Goal: Transaction & Acquisition: Purchase product/service

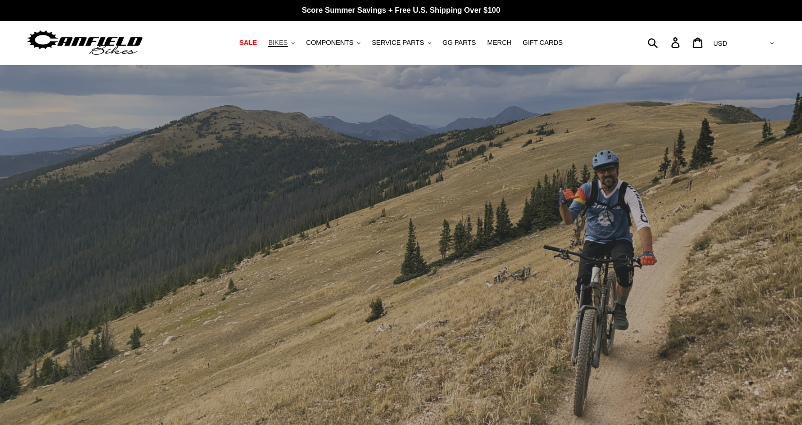
click at [284, 46] on span "BIKES" at bounding box center [277, 43] width 19 height 8
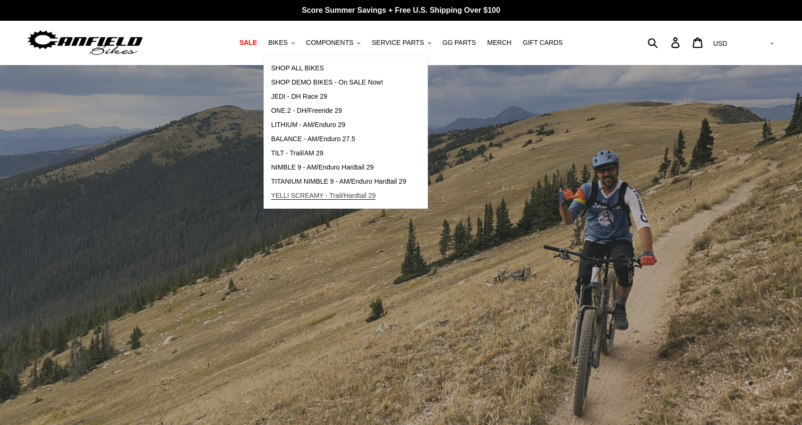
click at [320, 193] on span "YELLI SCREAMY - Trail/Hardtail 29" at bounding box center [323, 196] width 105 height 8
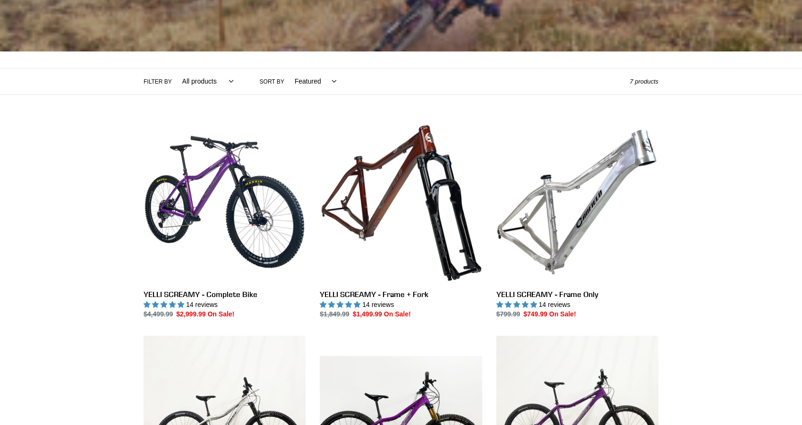
scroll to position [156, 0]
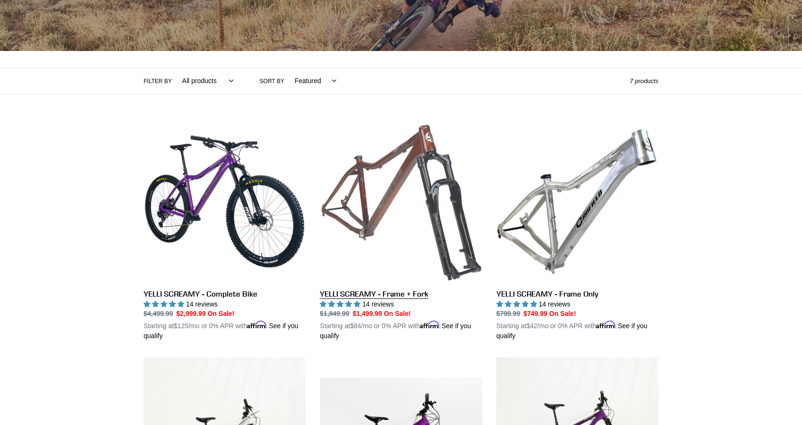
click at [401, 293] on link "YELLI SCREAMY - Frame + Fork" at bounding box center [401, 230] width 162 height 221
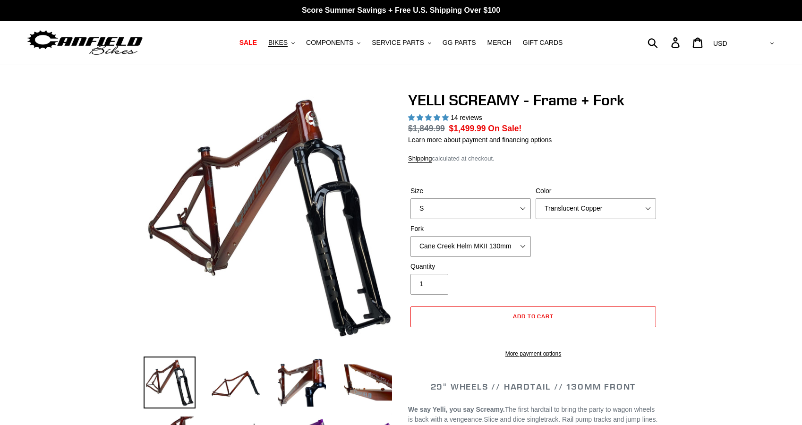
select select "highest-rating"
click at [480, 207] on select "S M L XL" at bounding box center [470, 208] width 120 height 21
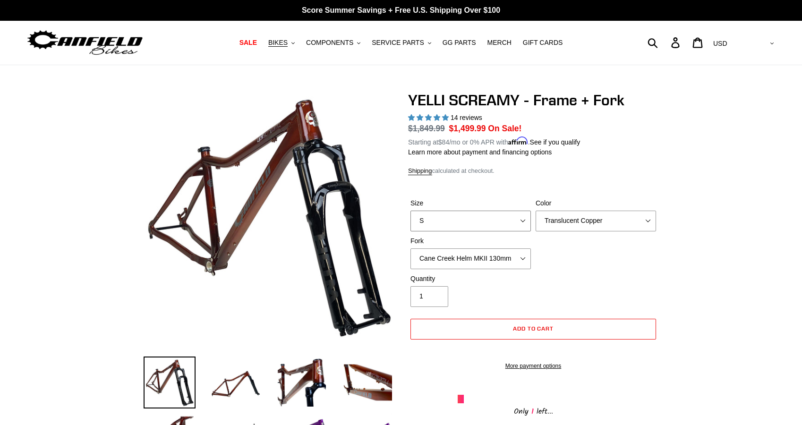
select select "L"
click at [410, 211] on select "S M L XL" at bounding box center [470, 221] width 120 height 21
click at [559, 222] on select "Translucent Copper Purple Haze Raw" at bounding box center [595, 221] width 120 height 21
select select "Purple Haze"
click at [535, 211] on select "Translucent Copper Purple Haze Raw" at bounding box center [595, 221] width 120 height 21
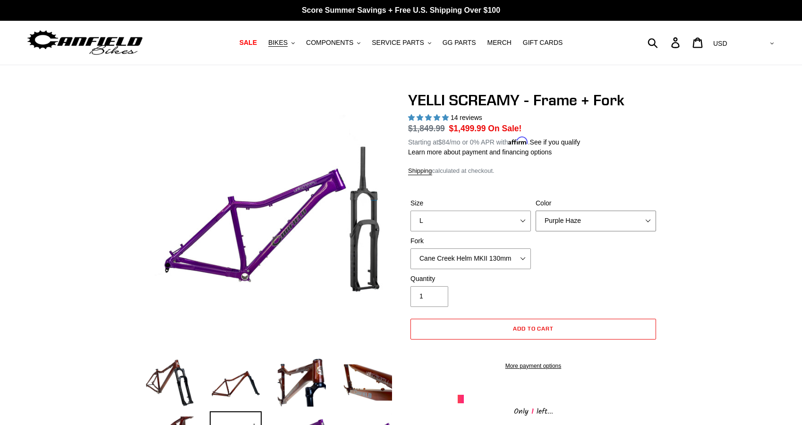
scroll to position [25, 0]
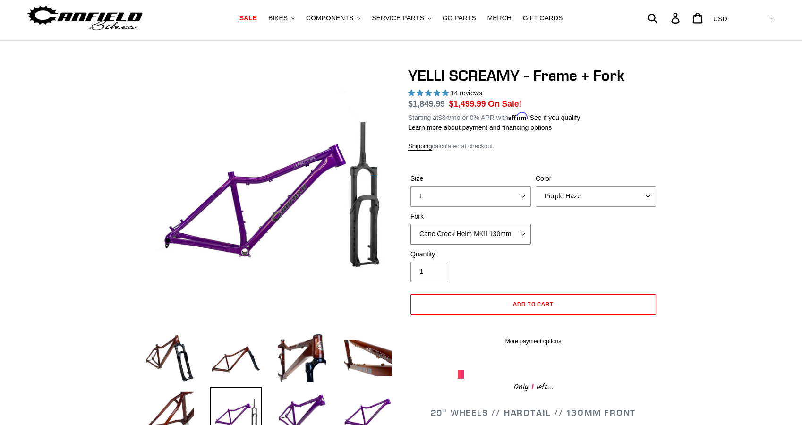
click at [496, 224] on select "Cane Creek Helm MKII 130mm Fox 34 SL Factory Grip X 130mm RockShox Pike Ultimat…" at bounding box center [470, 234] width 120 height 21
select select "RockShox Pike Ultimate 130mm"
click at [410, 224] on select "Cane Creek Helm MKII 130mm Fox 34 SL Factory Grip X 130mm RockShox Pike Ultimat…" at bounding box center [470, 234] width 120 height 21
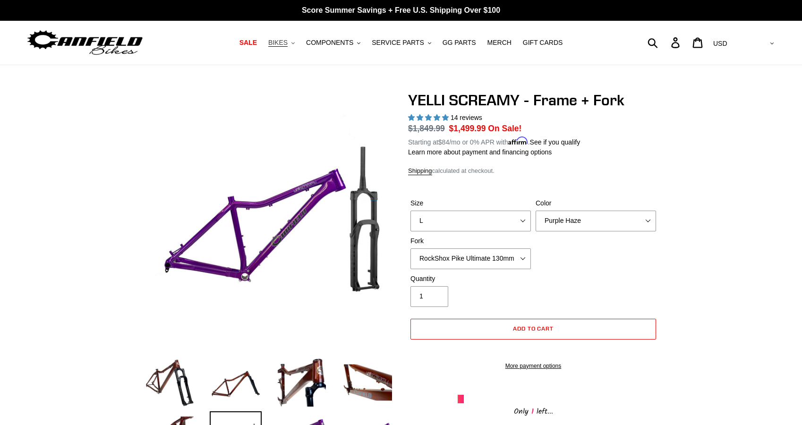
click at [278, 45] on span "BIKES" at bounding box center [277, 43] width 19 height 8
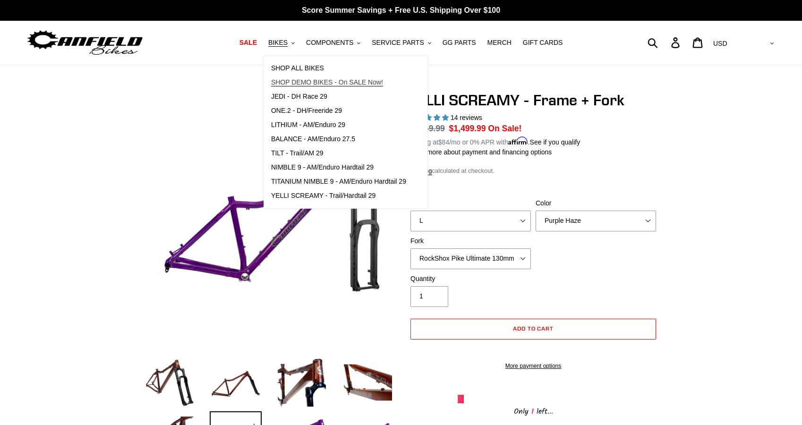
click at [303, 80] on span "SHOP DEMO BIKES - On SALE Now!" at bounding box center [327, 82] width 112 height 8
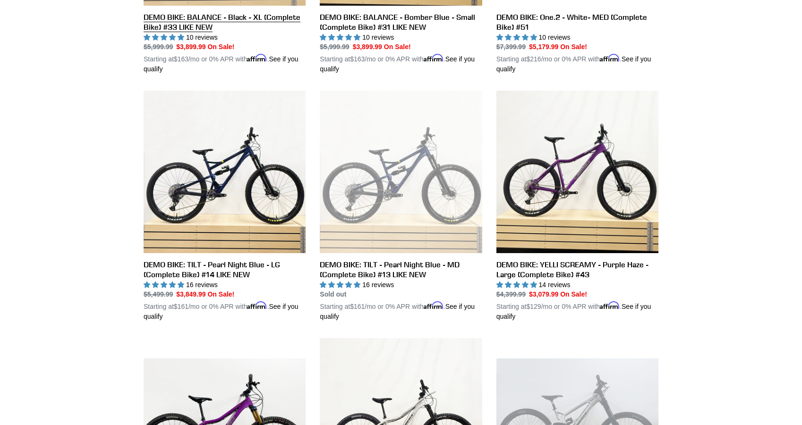
scroll to position [433, 0]
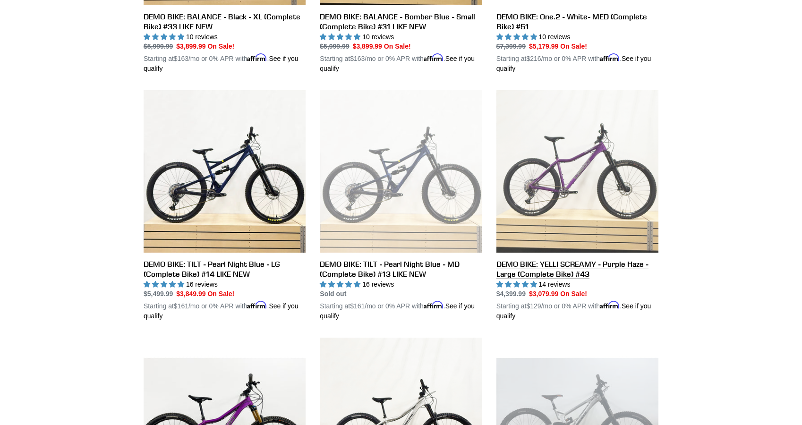
click at [532, 262] on link "DEMO BIKE: YELLI SCREAMY - Purple Haze - Large (Complete Bike) #43" at bounding box center [577, 205] width 162 height 231
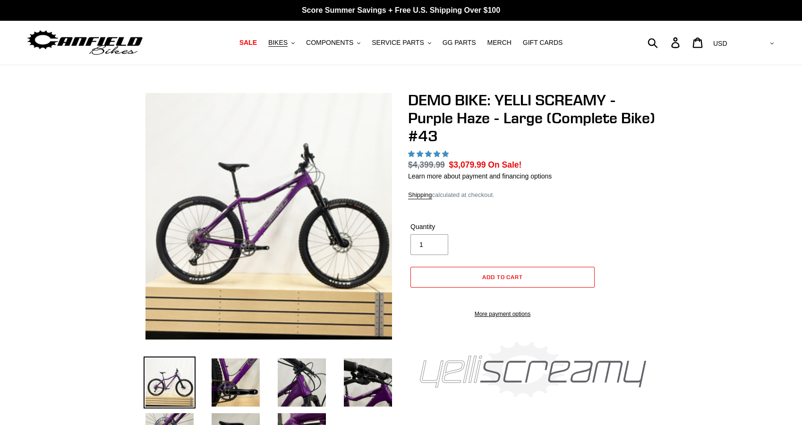
select select "highest-rating"
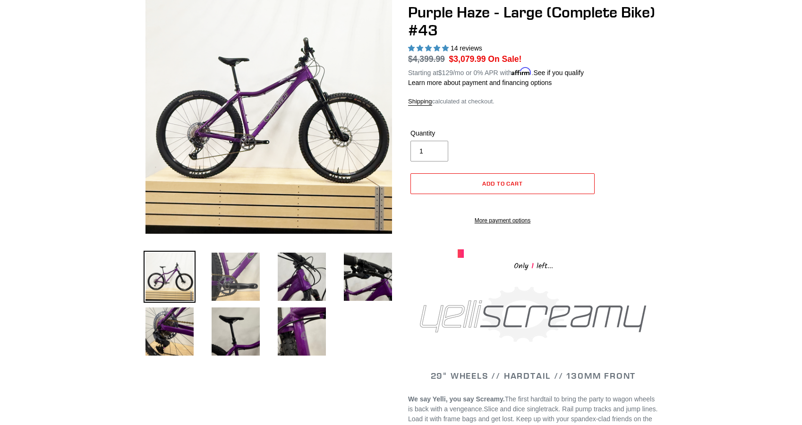
scroll to position [108, 0]
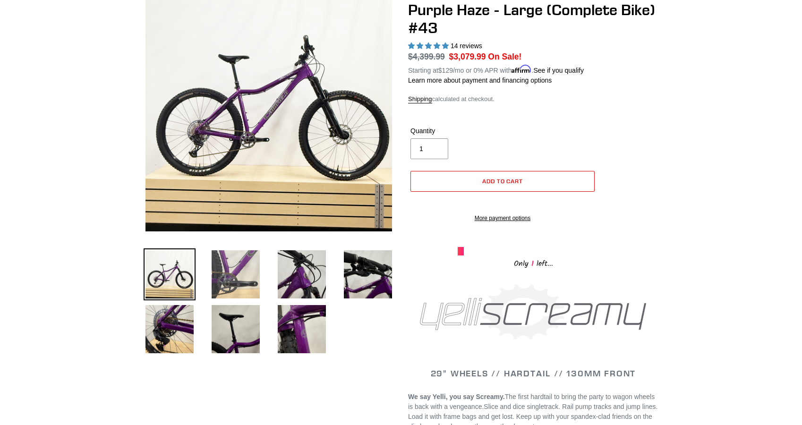
click at [245, 291] on img at bounding box center [236, 274] width 52 height 52
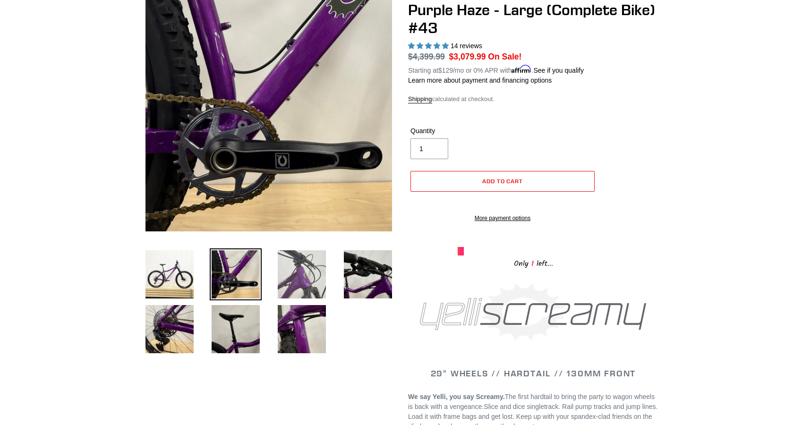
click at [294, 279] on img at bounding box center [302, 274] width 52 height 52
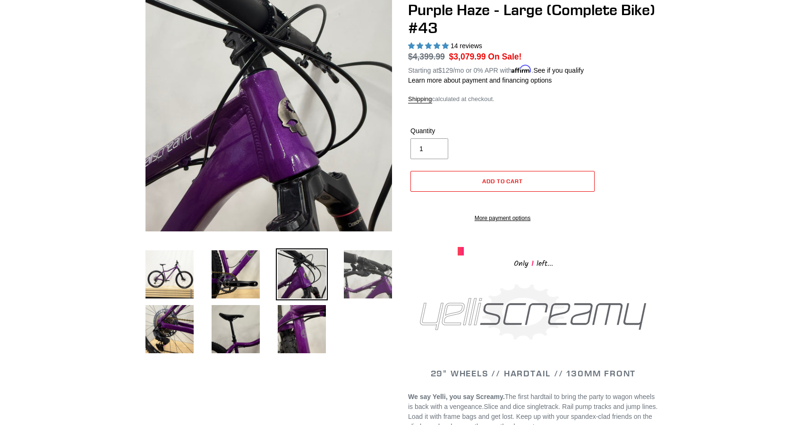
click at [357, 288] on img at bounding box center [368, 274] width 52 height 52
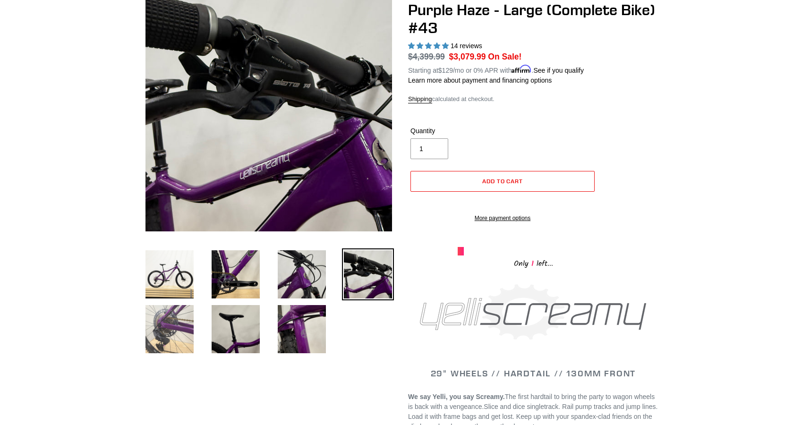
click at [167, 322] on img at bounding box center [170, 329] width 52 height 52
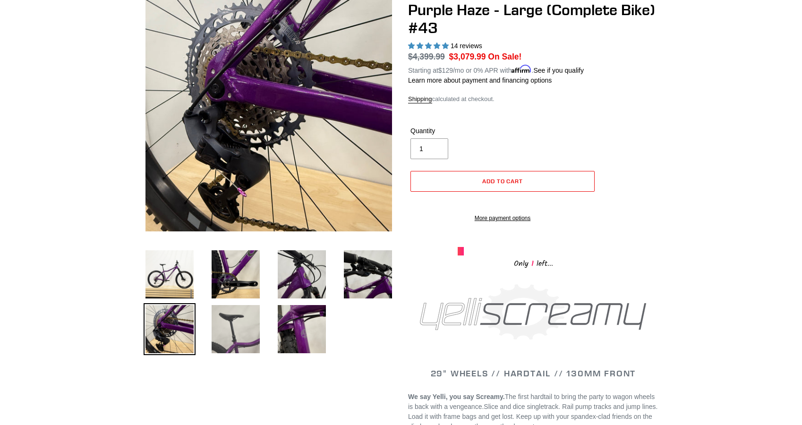
click at [222, 345] on img at bounding box center [236, 329] width 52 height 52
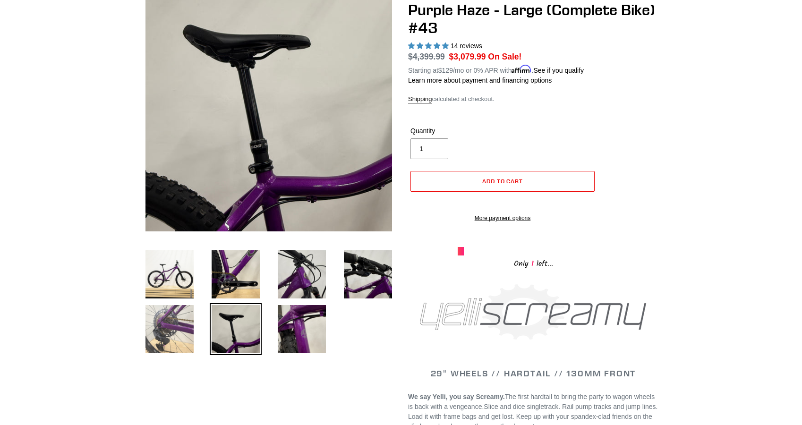
click at [163, 338] on img at bounding box center [170, 329] width 52 height 52
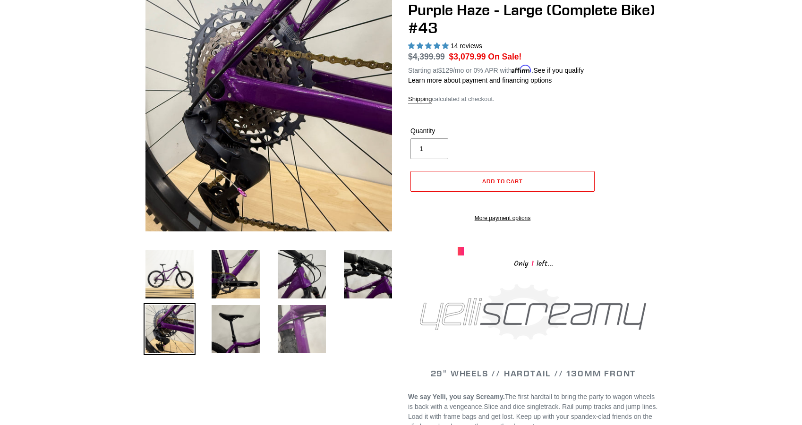
click at [311, 338] on img at bounding box center [302, 329] width 52 height 52
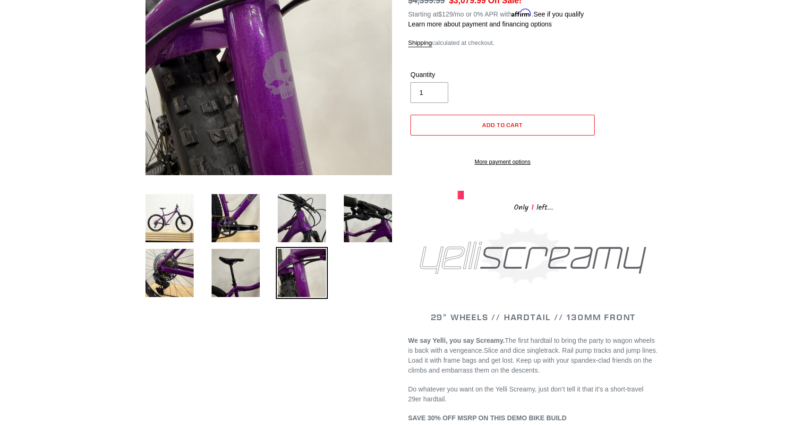
scroll to position [0, 0]
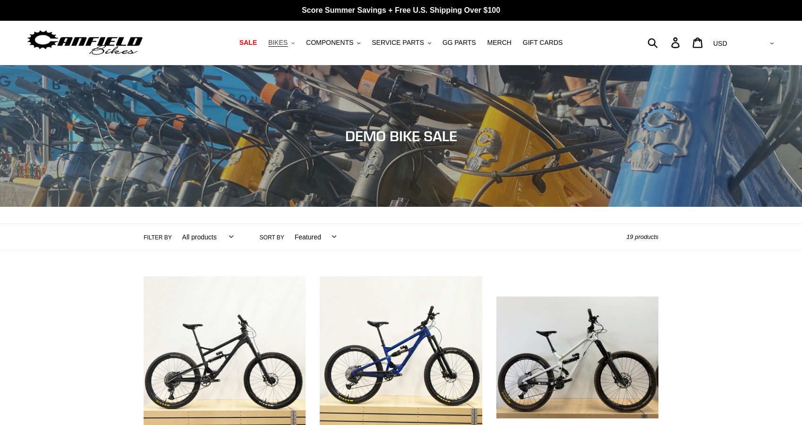
click at [282, 43] on span "BIKES" at bounding box center [277, 43] width 19 height 8
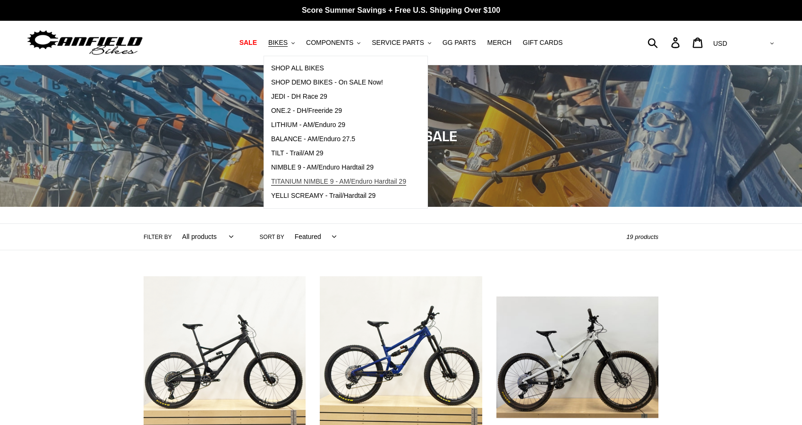
click at [296, 180] on span "TITANIUM NIMBLE 9 - AM/Enduro Hardtail 29" at bounding box center [338, 182] width 135 height 8
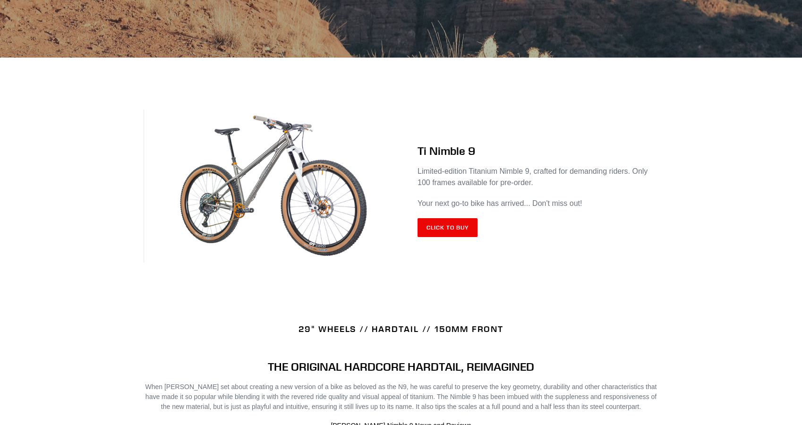
scroll to position [317, 0]
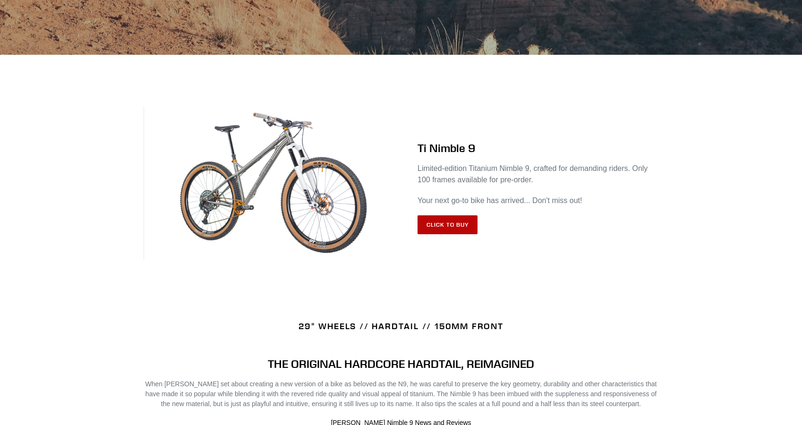
click at [444, 227] on link "Click to Buy" at bounding box center [447, 224] width 60 height 19
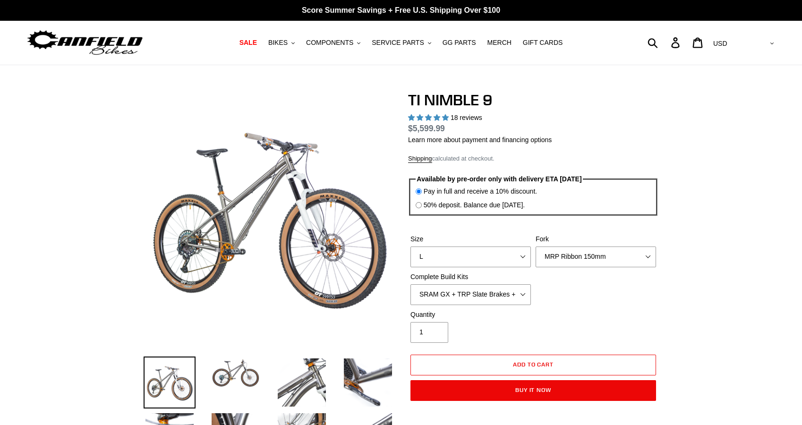
select select "highest-rating"
click at [511, 294] on select "SRAM GX + TRP Slate Brakes + Rotors + e13 LG-1 Wheels SHIMANO XT + SHIMANO brak…" at bounding box center [470, 294] width 120 height 21
select select "Complete Build Kit - None (Contact us for Custom Builds)"
click at [410, 284] on select "SRAM GX + TRP Slate Brakes + Rotors + e13 LG-1 Wheels SHIMANO XT + SHIMANO brak…" at bounding box center [470, 294] width 120 height 21
click at [597, 334] on div "Quantity 1" at bounding box center [533, 329] width 250 height 38
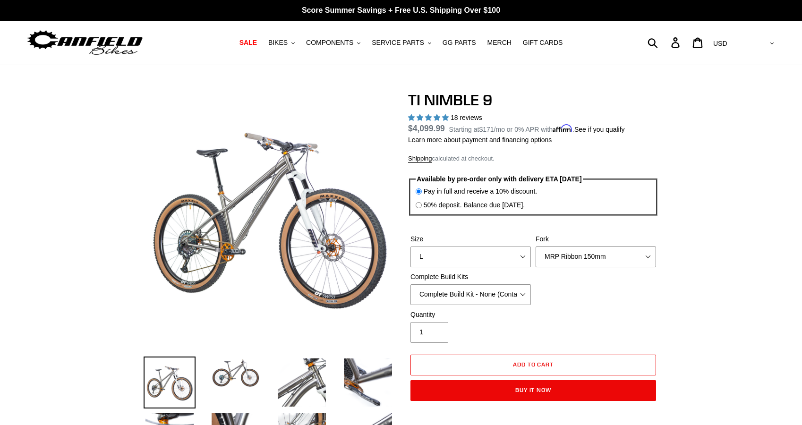
click at [593, 260] on select "MRP Ribbon 150mm RockShox Lyrik 150mm Fox Factory 36 150mm Cane Creek Helm 150m…" at bounding box center [595, 256] width 120 height 21
select select "Fork - None"
click at [535, 246] on select "MRP Ribbon 150mm RockShox Lyrik 150mm Fox Factory 36 150mm Cane Creek Helm 150m…" at bounding box center [595, 256] width 120 height 21
click at [581, 305] on div "Size S M L XL / XXL (Specify at checkout) Fork MRP Ribbon 150mm RockShox Lyrik …" at bounding box center [533, 272] width 250 height 76
